Goal: Information Seeking & Learning: Learn about a topic

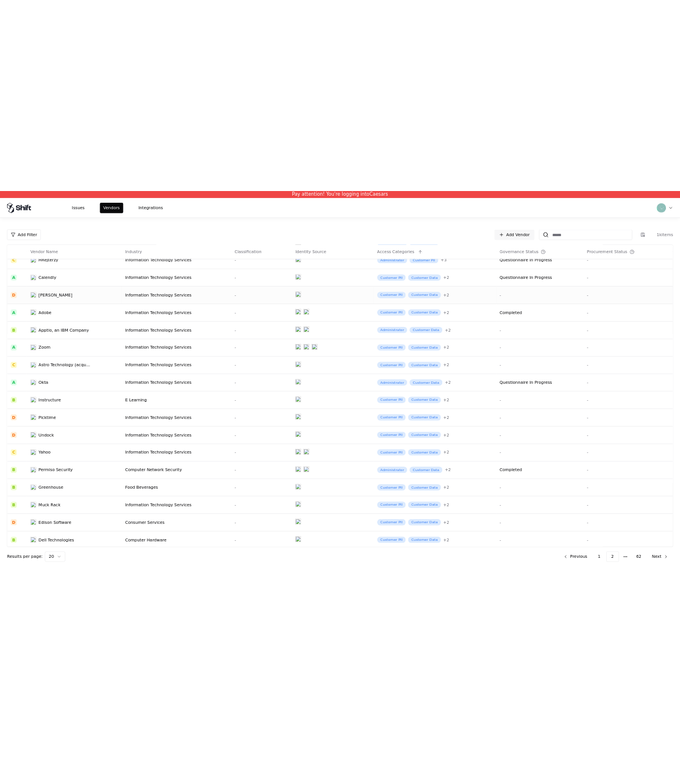
scroll to position [125, 0]
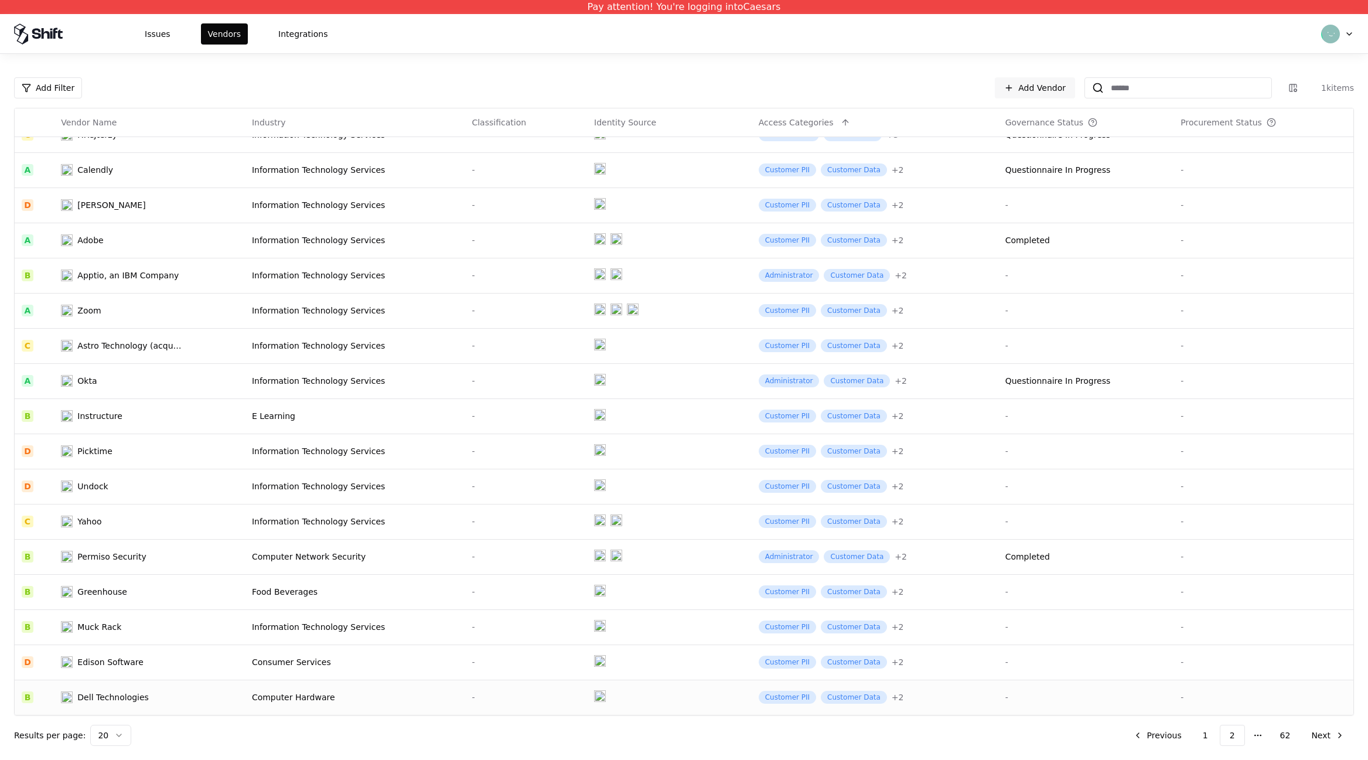
click at [126, 703] on td "Dell Technologies" at bounding box center [149, 696] width 191 height 35
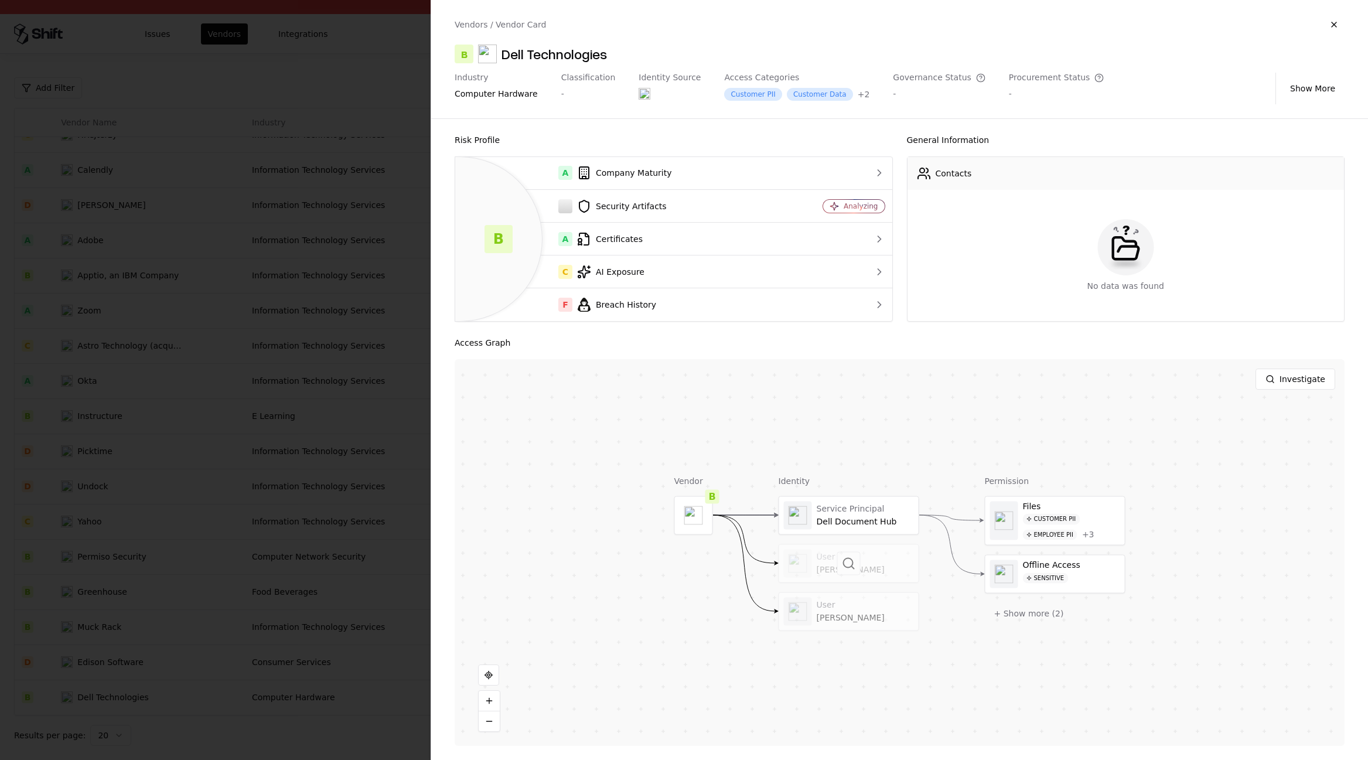
click at [825, 563] on div at bounding box center [848, 562] width 139 height 37
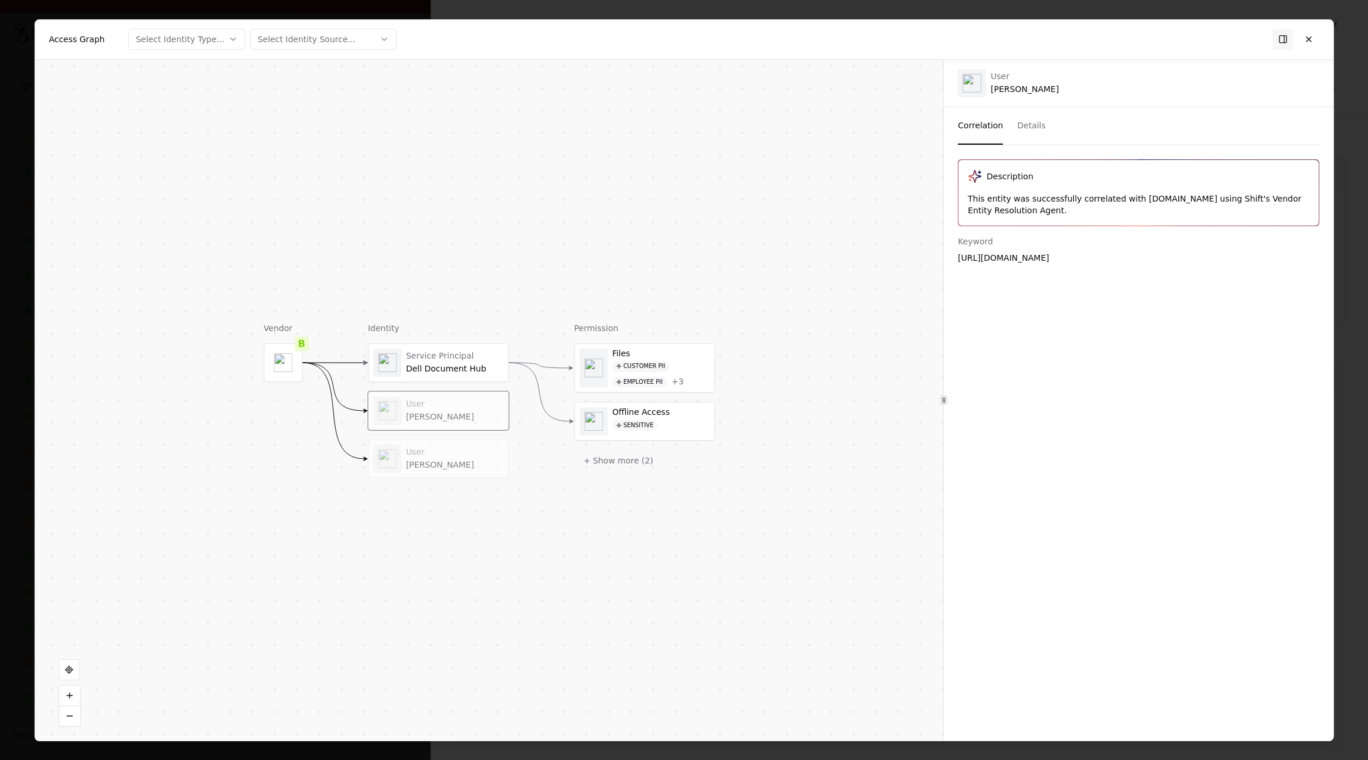
click at [1039, 121] on button "Details" at bounding box center [1031, 125] width 29 height 37
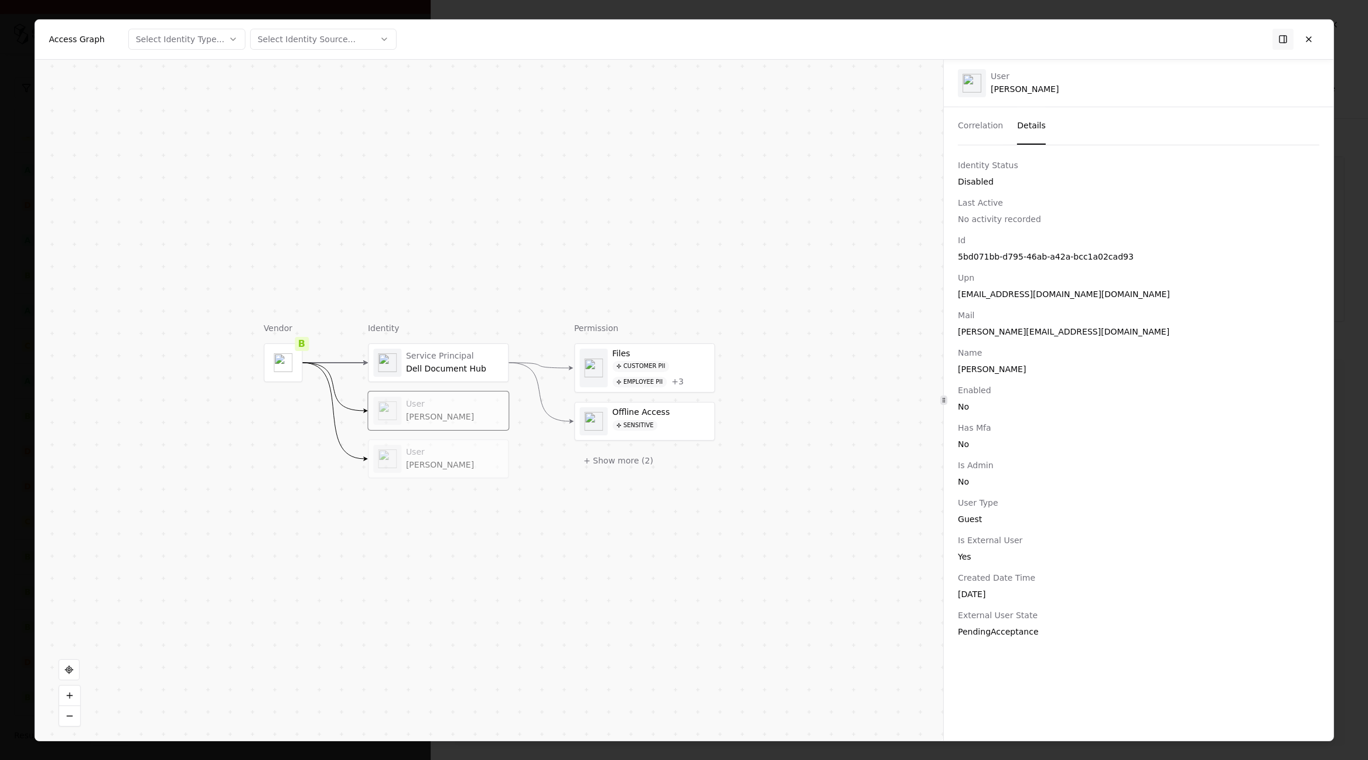
click at [978, 124] on button "Correlation" at bounding box center [980, 125] width 45 height 37
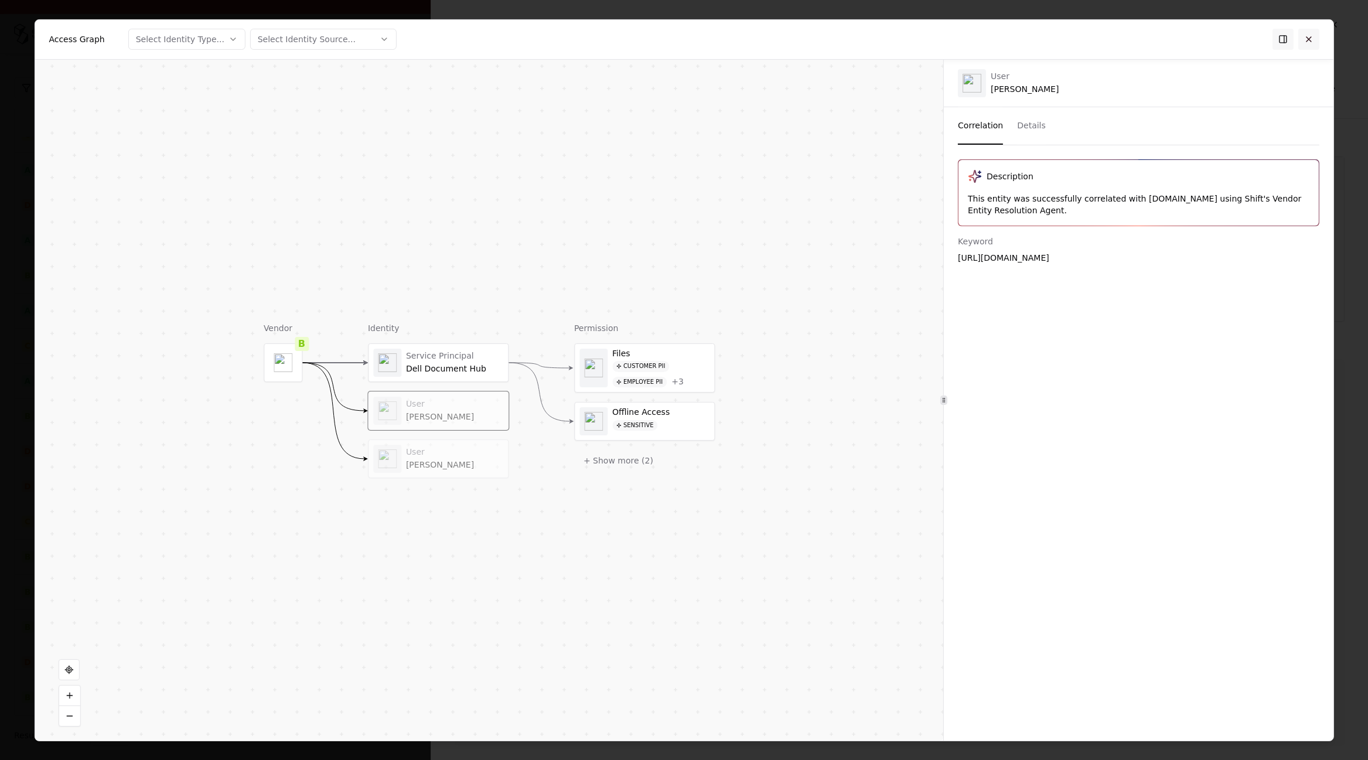
click at [1302, 33] on button at bounding box center [1308, 39] width 21 height 21
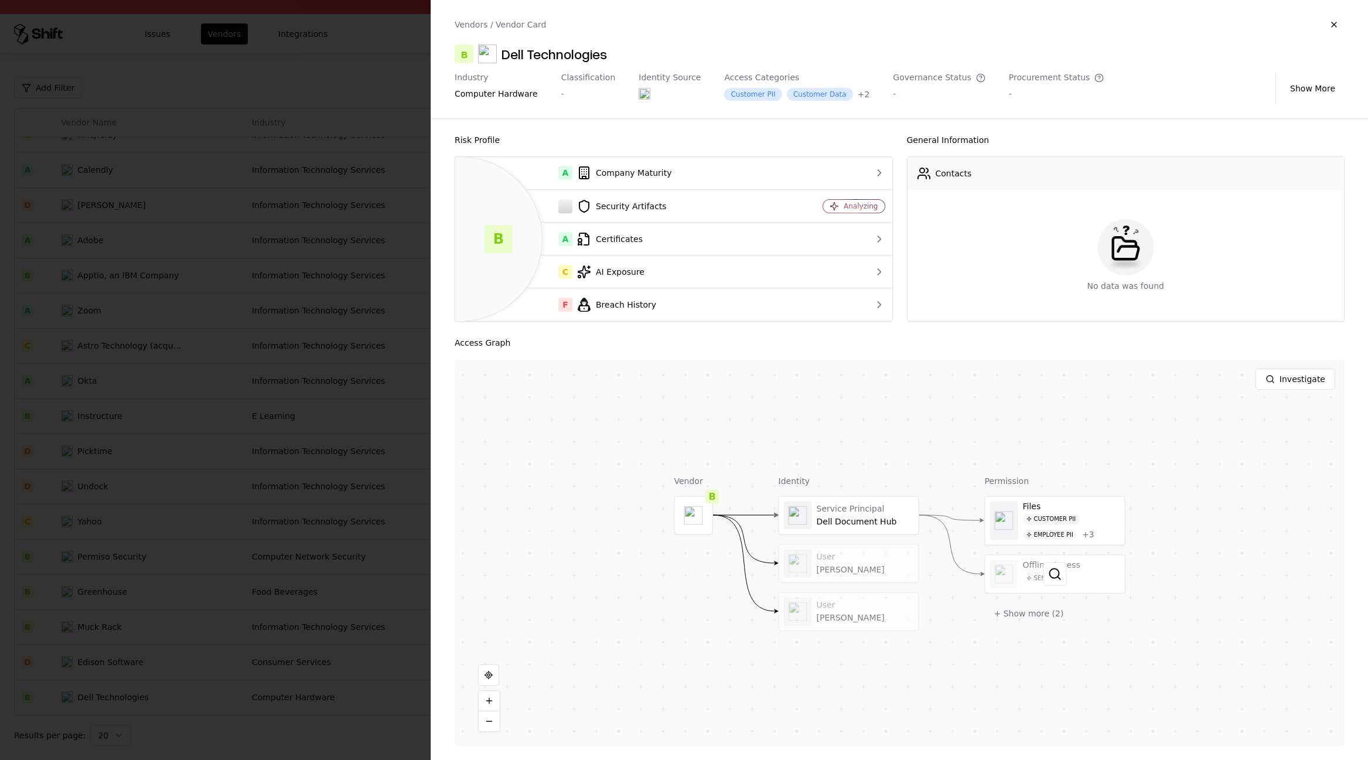
click at [1017, 572] on div at bounding box center [1054, 573] width 139 height 37
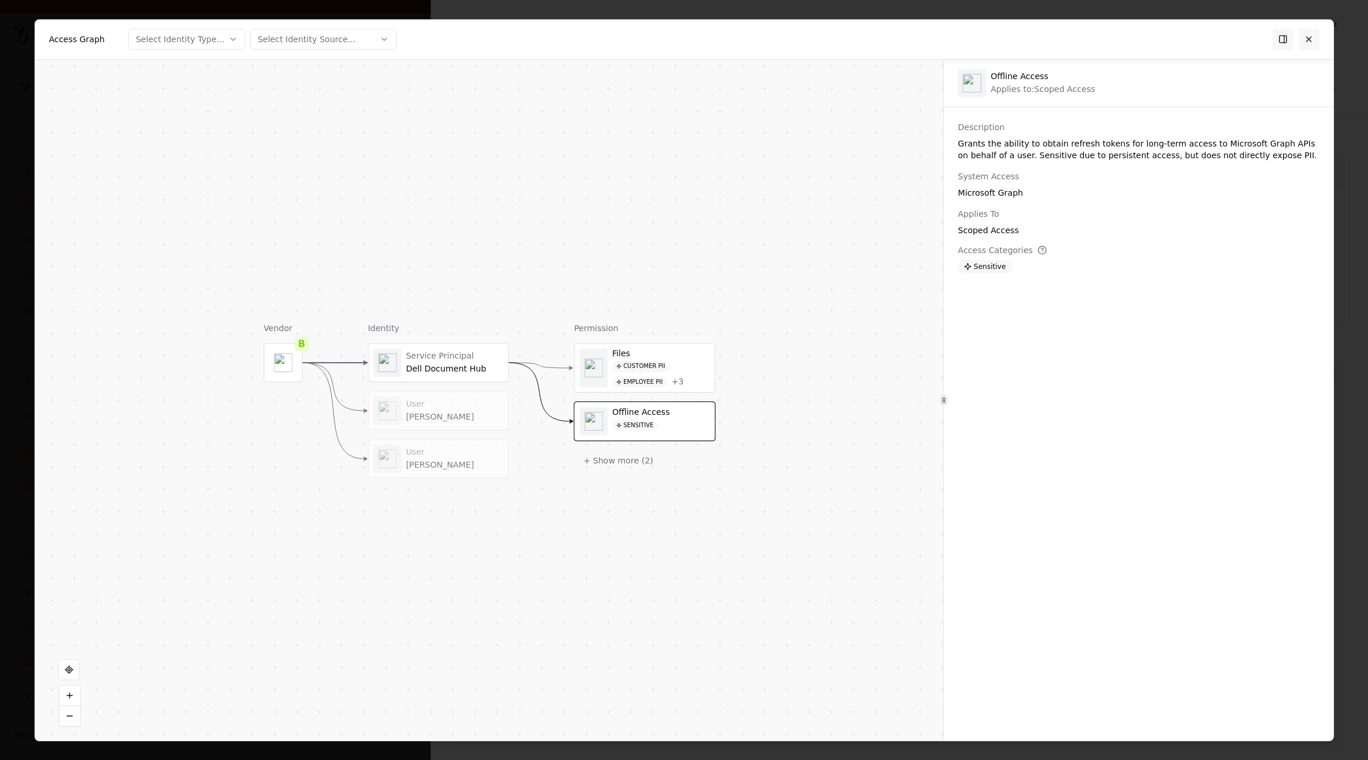
click at [1308, 35] on button at bounding box center [1308, 39] width 21 height 21
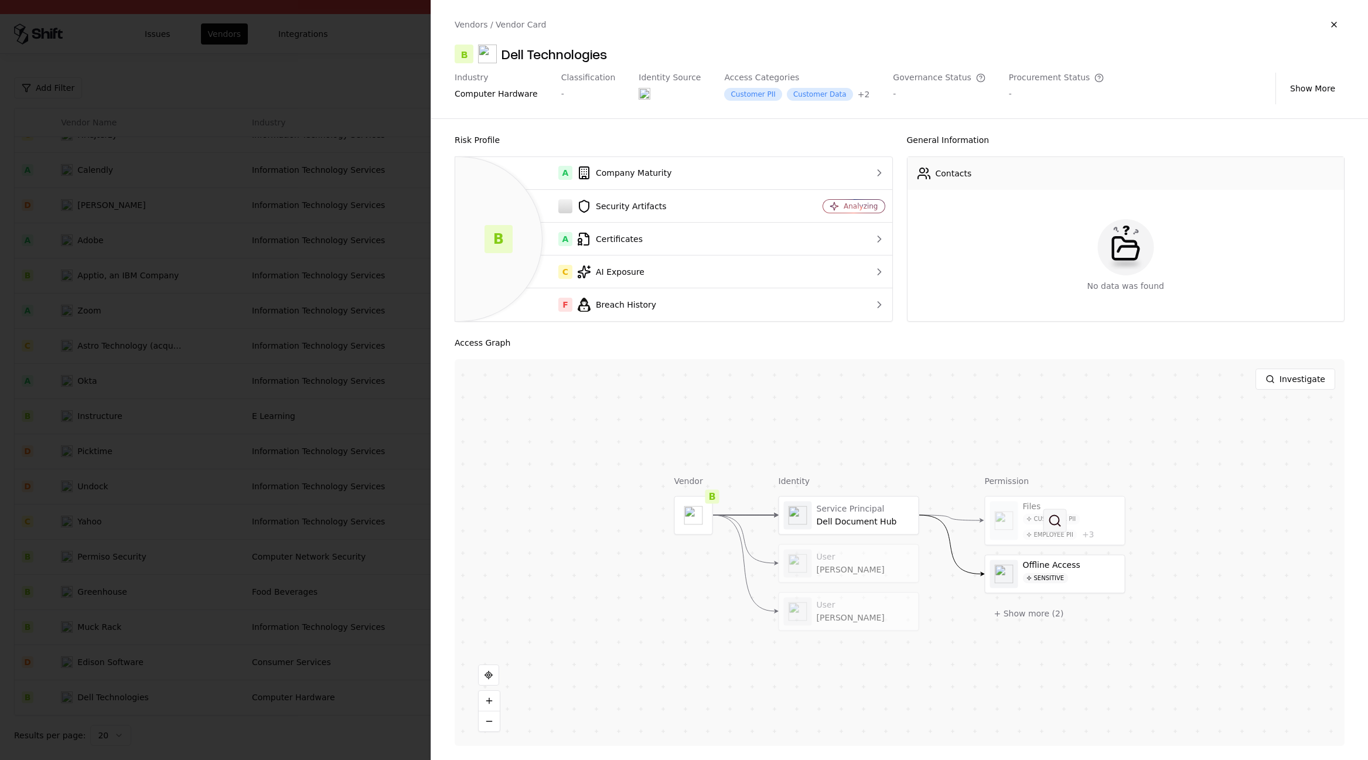
click at [1054, 528] on button at bounding box center [1054, 519] width 23 height 23
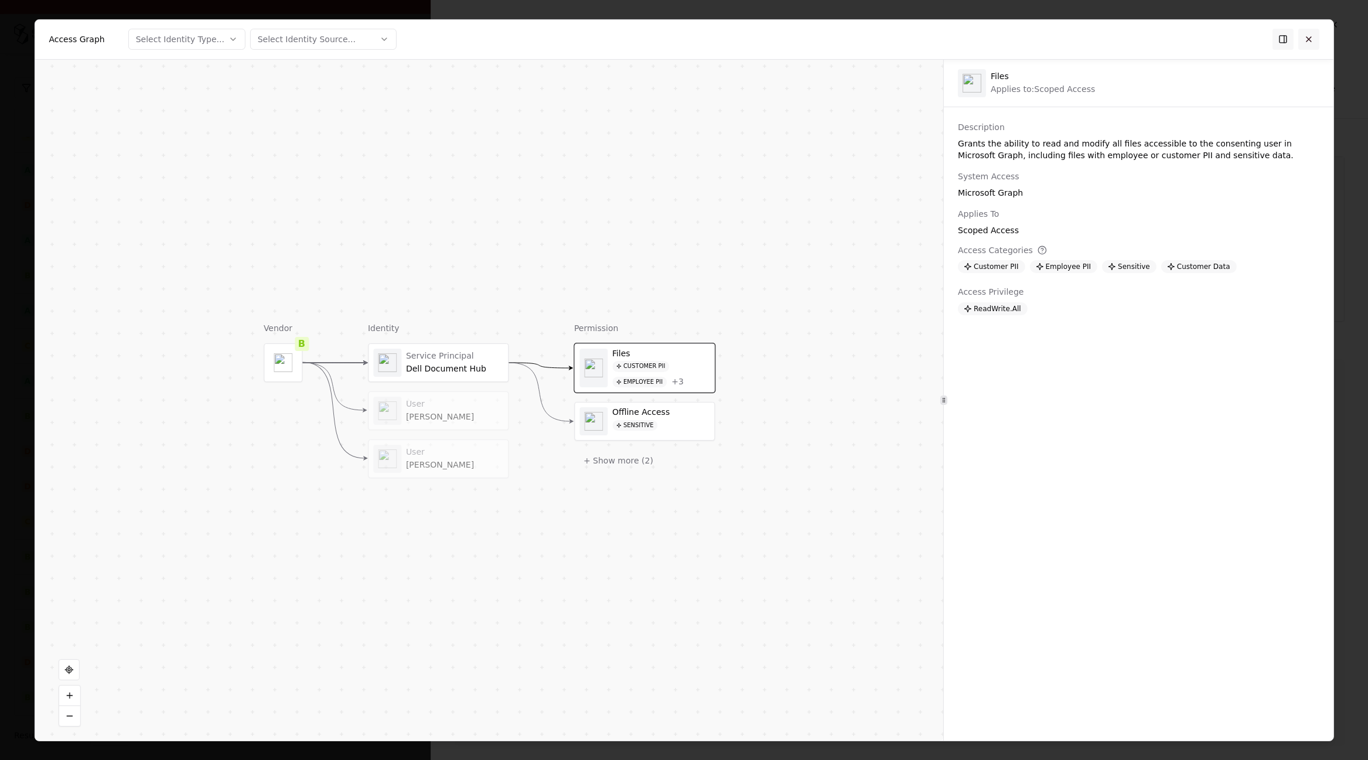
click at [1312, 36] on button at bounding box center [1308, 39] width 21 height 21
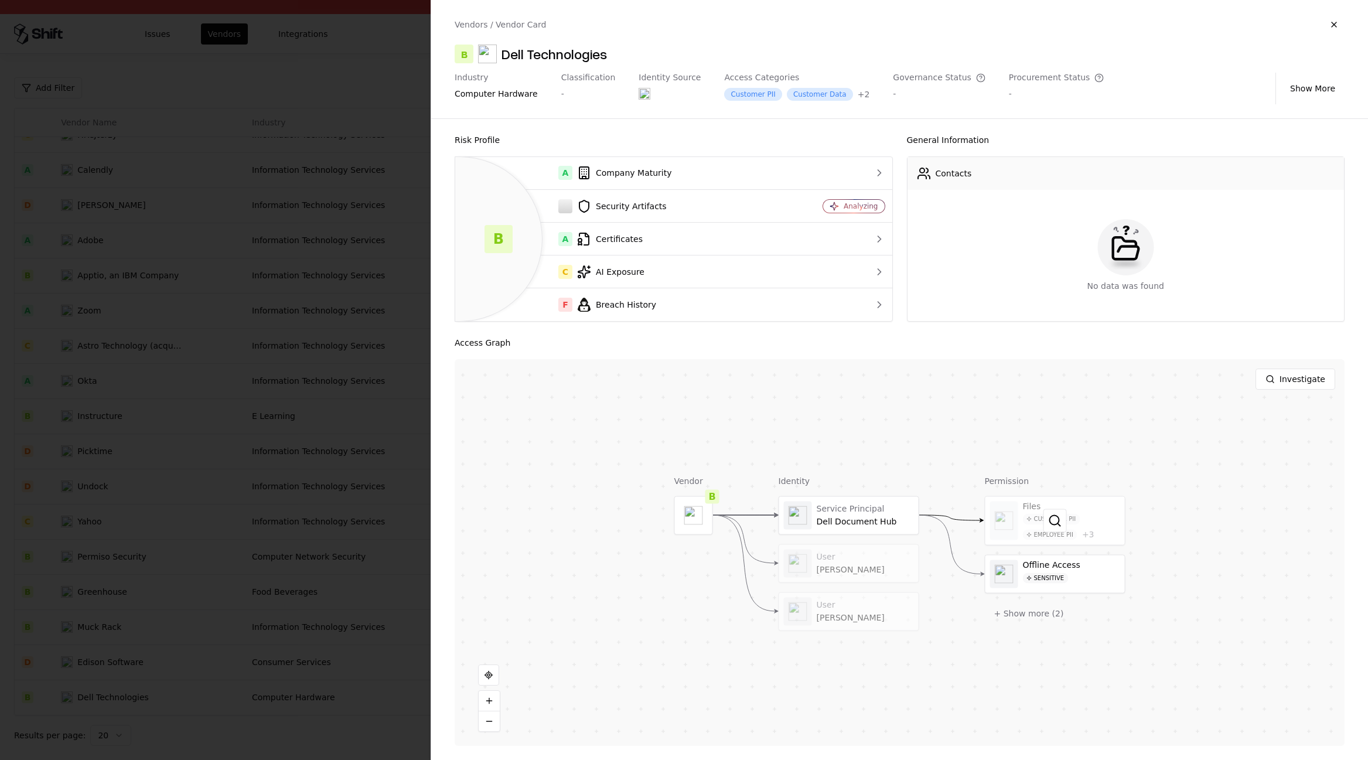
click at [1085, 497] on div at bounding box center [1054, 520] width 139 height 49
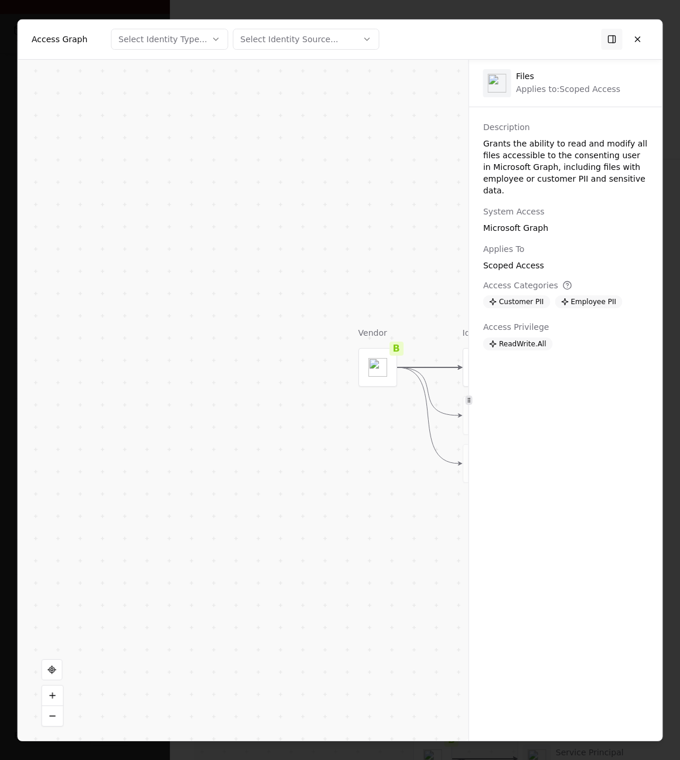
drag, startPoint x: 265, startPoint y: 627, endPoint x: 374, endPoint y: 628, distance: 109.5
click at [374, 628] on div "Vendor B Identity Service Principal Dell Document Hub User Brian Higgins User M…" at bounding box center [243, 399] width 451 height 681
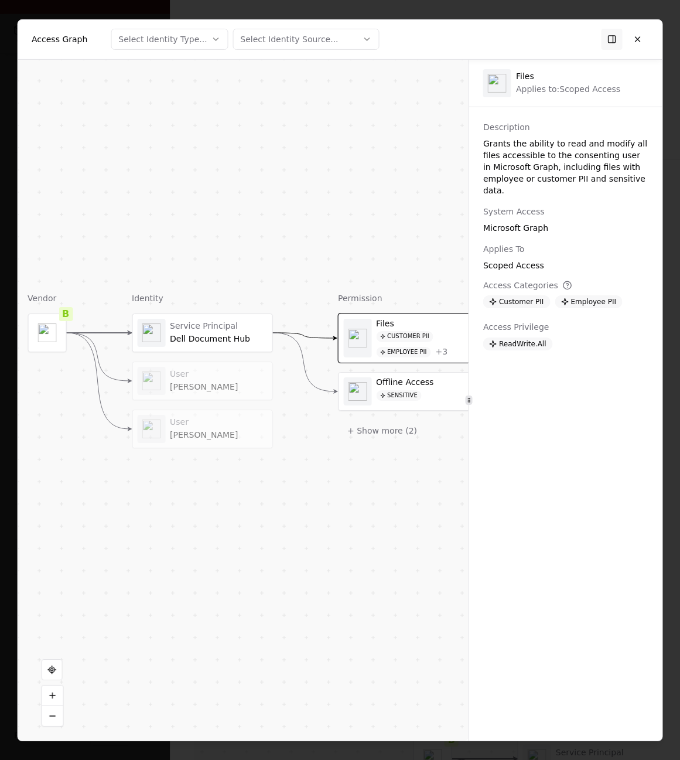
drag, startPoint x: 374, startPoint y: 628, endPoint x: -8, endPoint y: 607, distance: 382.5
click at [0, 607] on html "Pay attention! You're logging into Caesars Issues Vendors Integrations Add Filt…" at bounding box center [340, 380] width 680 height 760
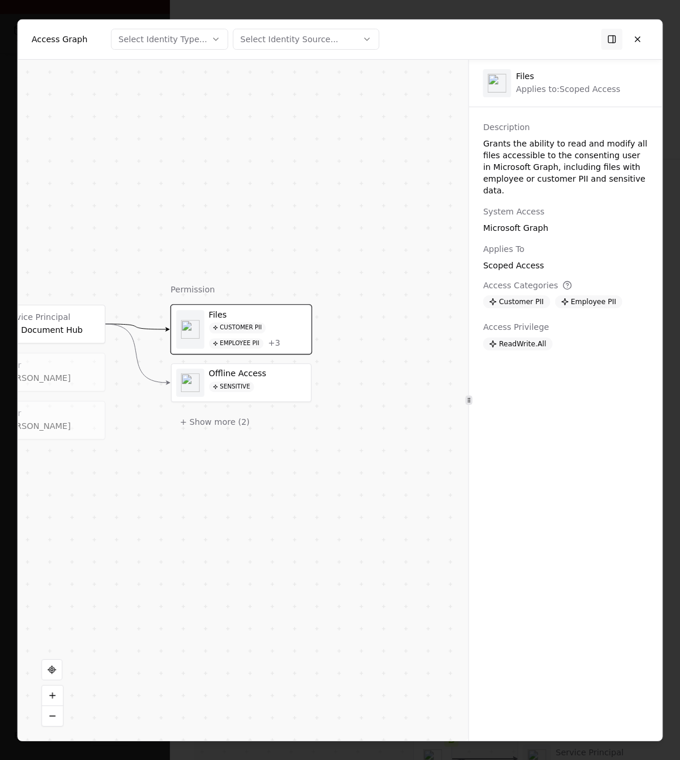
drag, startPoint x: 327, startPoint y: 538, endPoint x: 282, endPoint y: 541, distance: 45.7
click at [282, 541] on div "Vendor B Identity Service Principal Dell Document Hub User Brian Higgins User M…" at bounding box center [243, 399] width 451 height 681
click at [646, 35] on button at bounding box center [637, 39] width 21 height 21
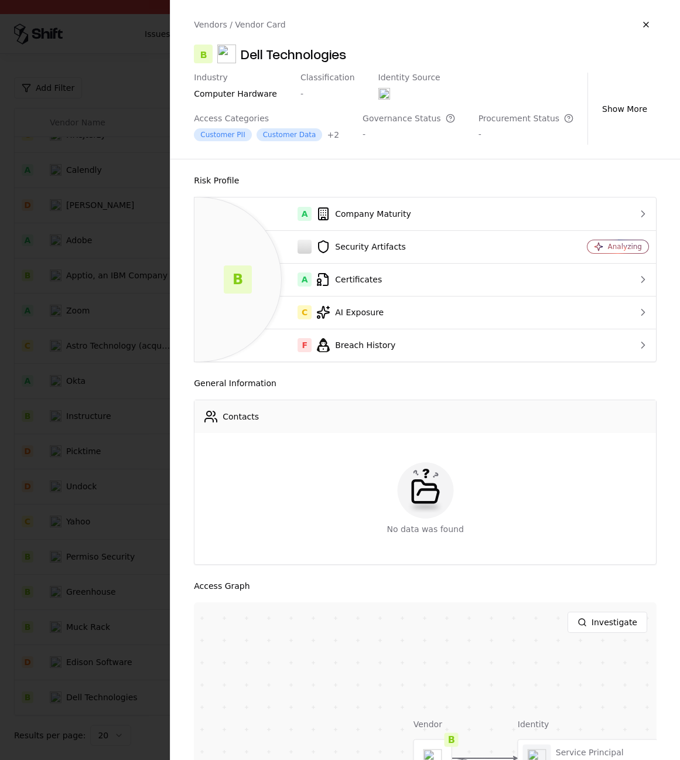
click at [69, 242] on div at bounding box center [340, 380] width 680 height 760
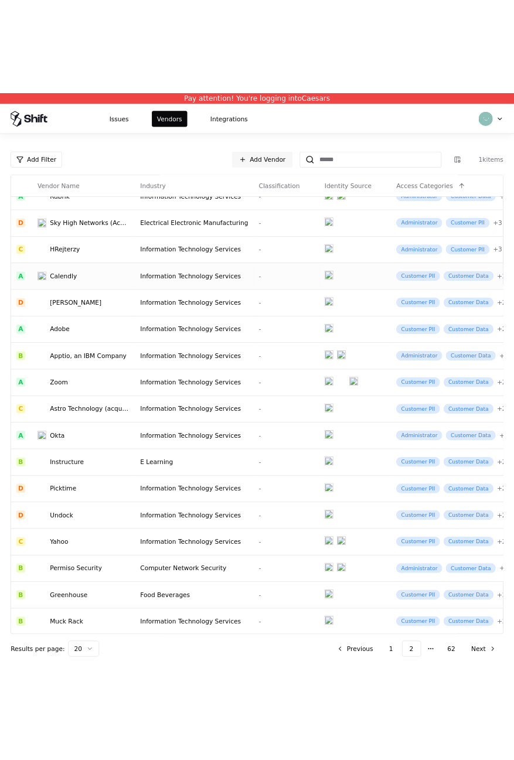
scroll to position [134, 0]
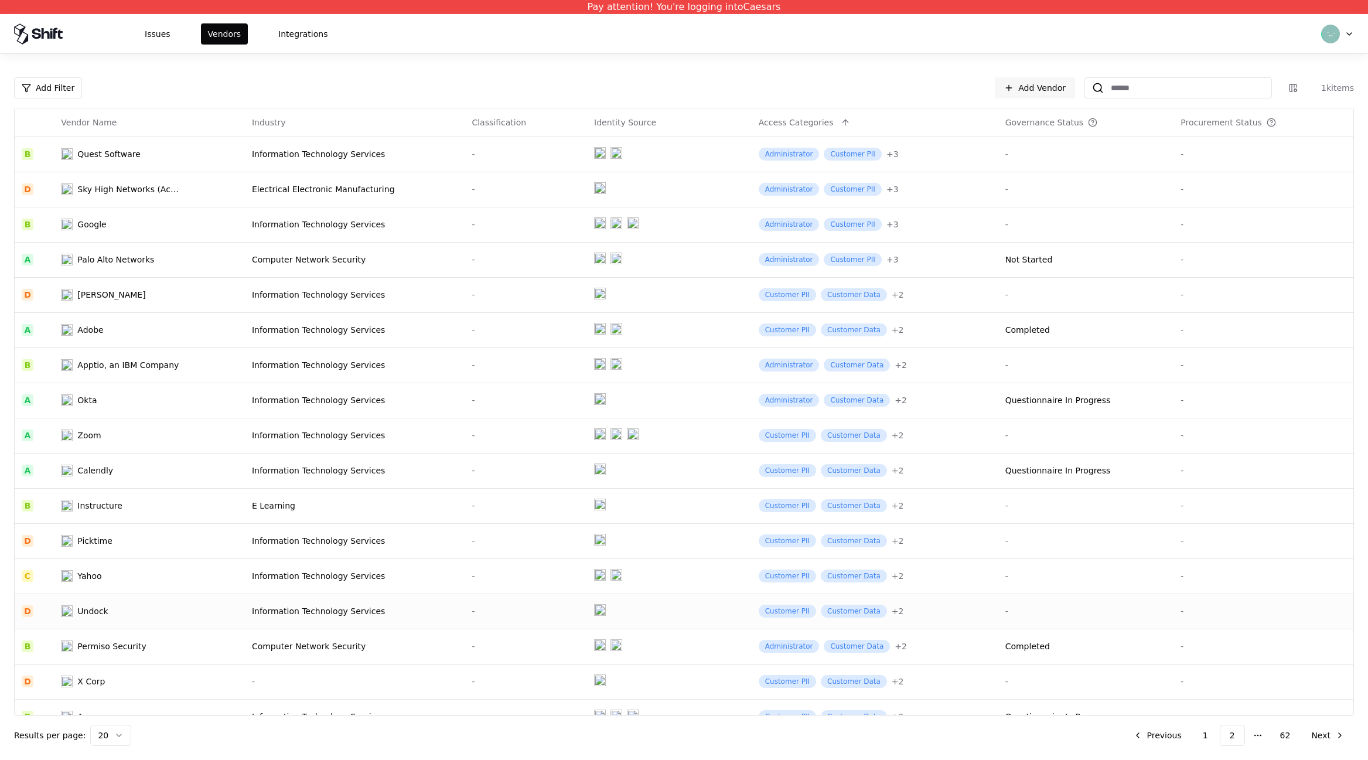
click at [149, 597] on td "Undock" at bounding box center [149, 610] width 191 height 35
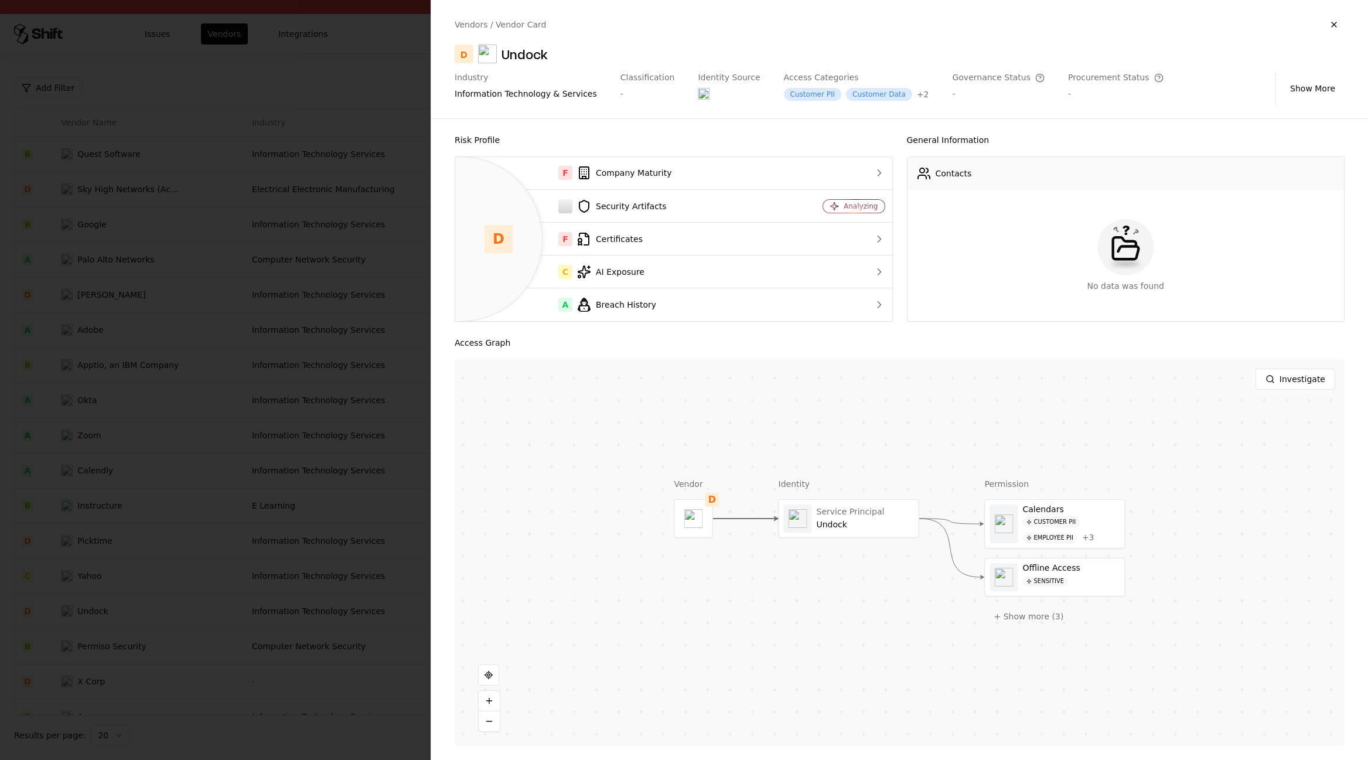
drag, startPoint x: 1304, startPoint y: 368, endPoint x: 1278, endPoint y: 179, distance: 191.6
click at [1277, 182] on div "Risk Profile D F Company Maturity Security Artifacts Analyzing F Certificates C…" at bounding box center [899, 439] width 936 height 641
click at [1300, 91] on button "Show More" at bounding box center [1312, 88] width 64 height 21
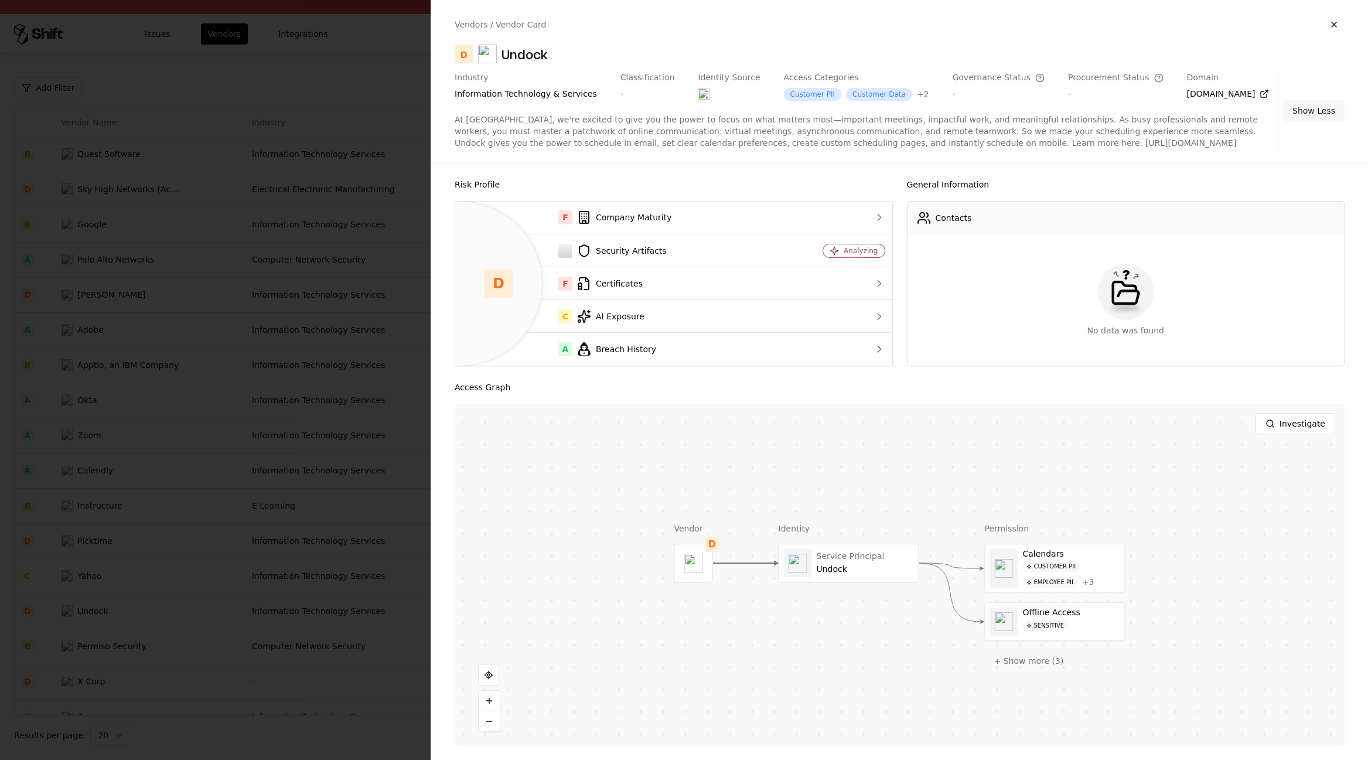
click at [1300, 91] on div "Industry information technology & services Classification - Identity Source Acc…" at bounding box center [899, 111] width 890 height 76
click at [1281, 411] on div "Investigate" at bounding box center [899, 424] width 890 height 40
click at [1285, 432] on button "Investigate" at bounding box center [1295, 423] width 80 height 21
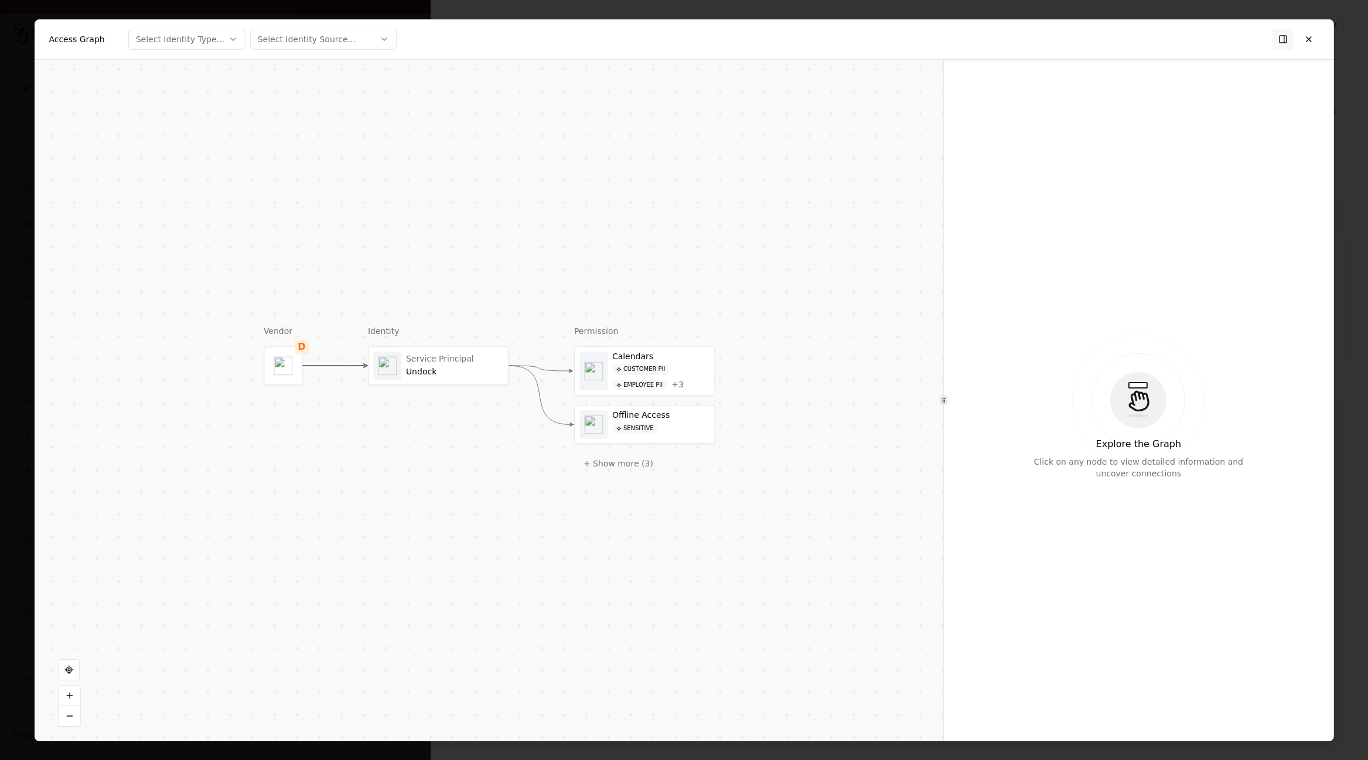
click at [457, 345] on div "Identity Service Principal Undock" at bounding box center [438, 399] width 141 height 149
click at [456, 371] on div "Undock" at bounding box center [451, 375] width 97 height 11
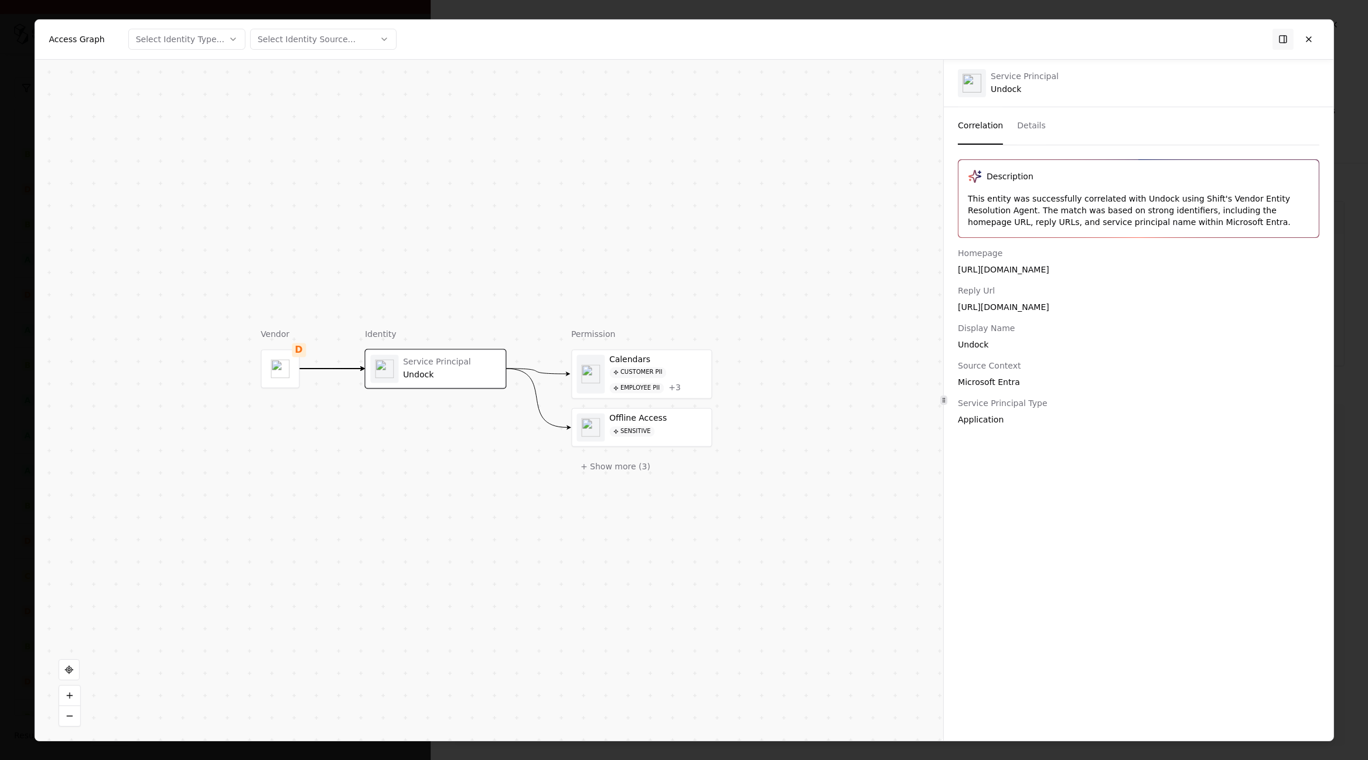
click at [456, 371] on div "Undock" at bounding box center [451, 375] width 97 height 11
click at [1019, 122] on button "Details" at bounding box center [1031, 125] width 29 height 37
click at [979, 123] on button "Correlation" at bounding box center [980, 125] width 45 height 37
click at [670, 436] on div "Offline Access Sensitive" at bounding box center [657, 427] width 97 height 28
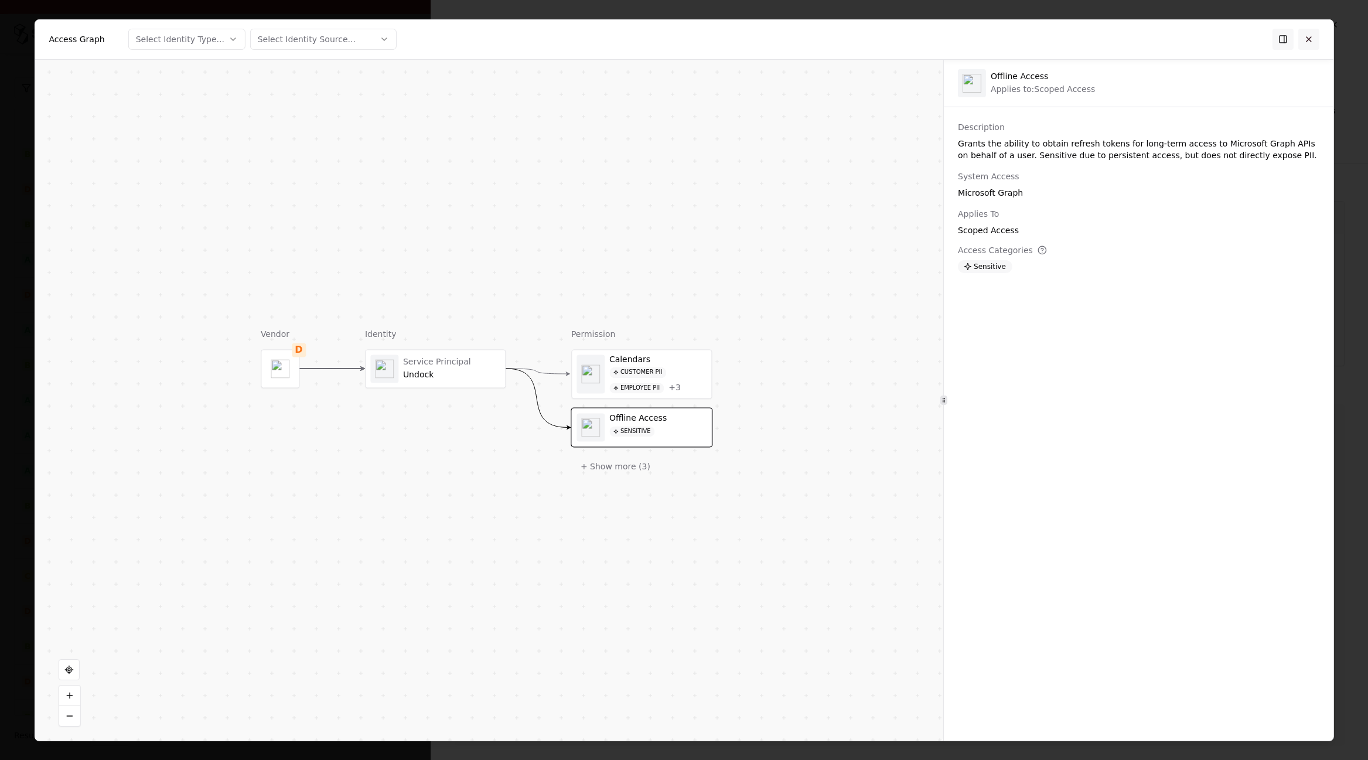
click at [1300, 43] on button at bounding box center [1308, 39] width 21 height 21
